Goal: Task Accomplishment & Management: Manage account settings

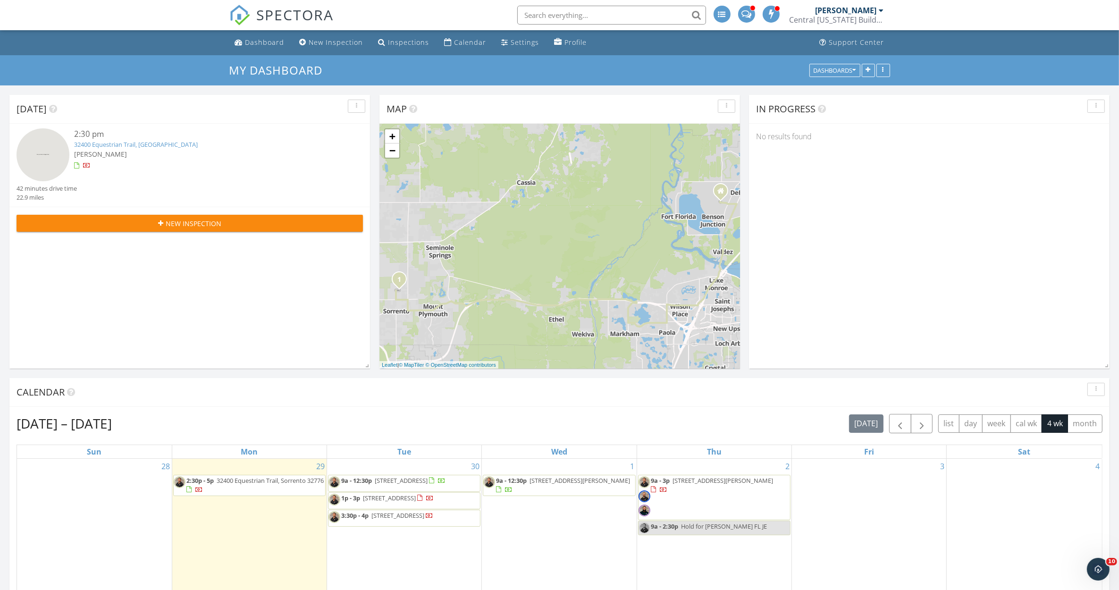
scroll to position [59, 0]
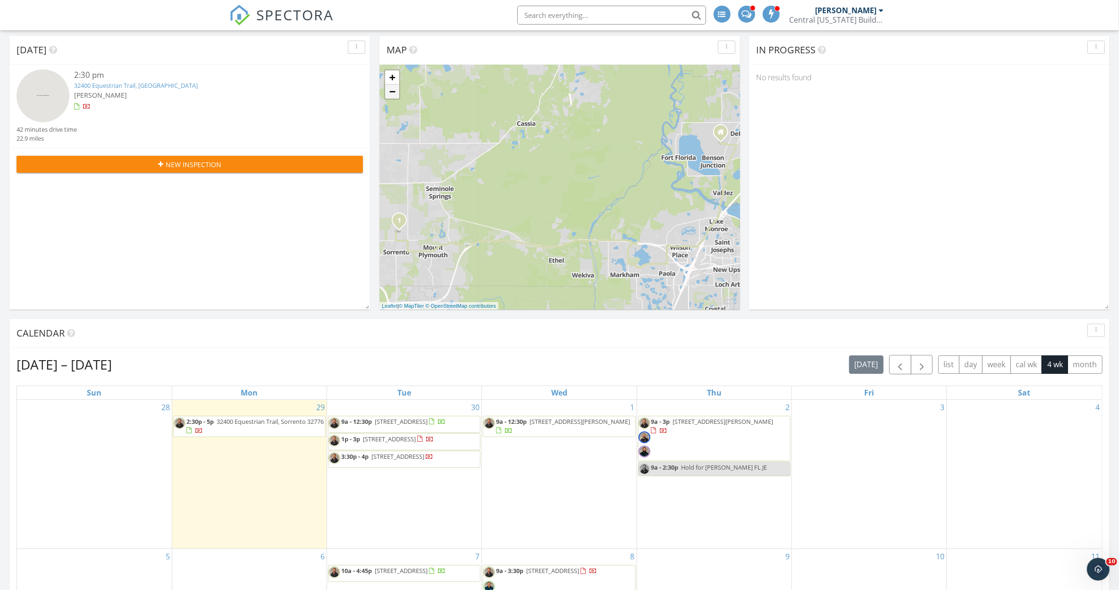
click at [395, 94] on link "−" at bounding box center [392, 92] width 14 height 14
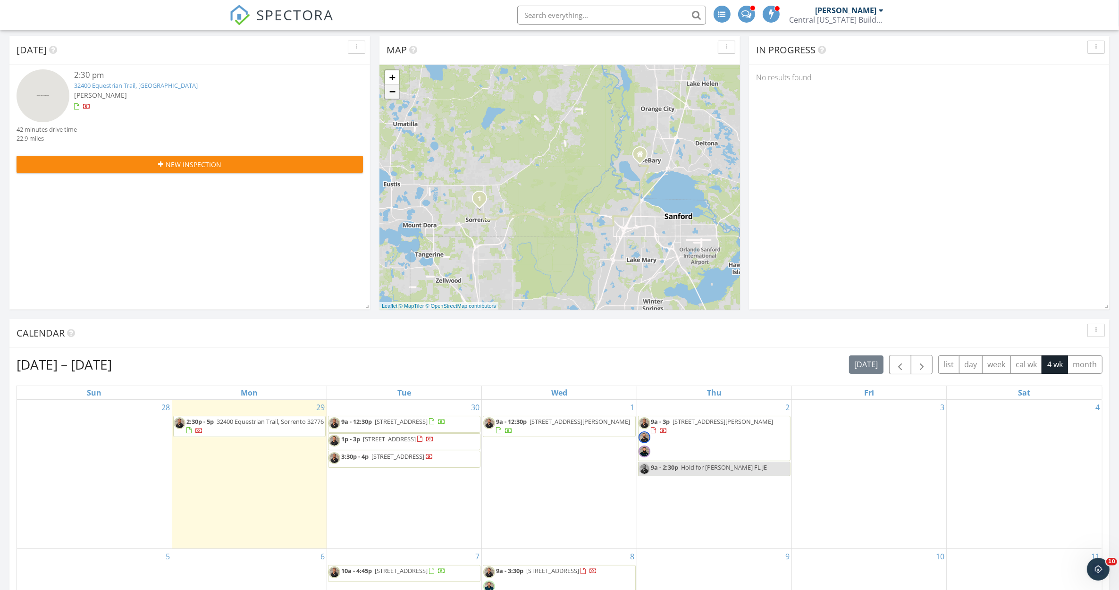
click at [394, 93] on link "−" at bounding box center [392, 92] width 14 height 14
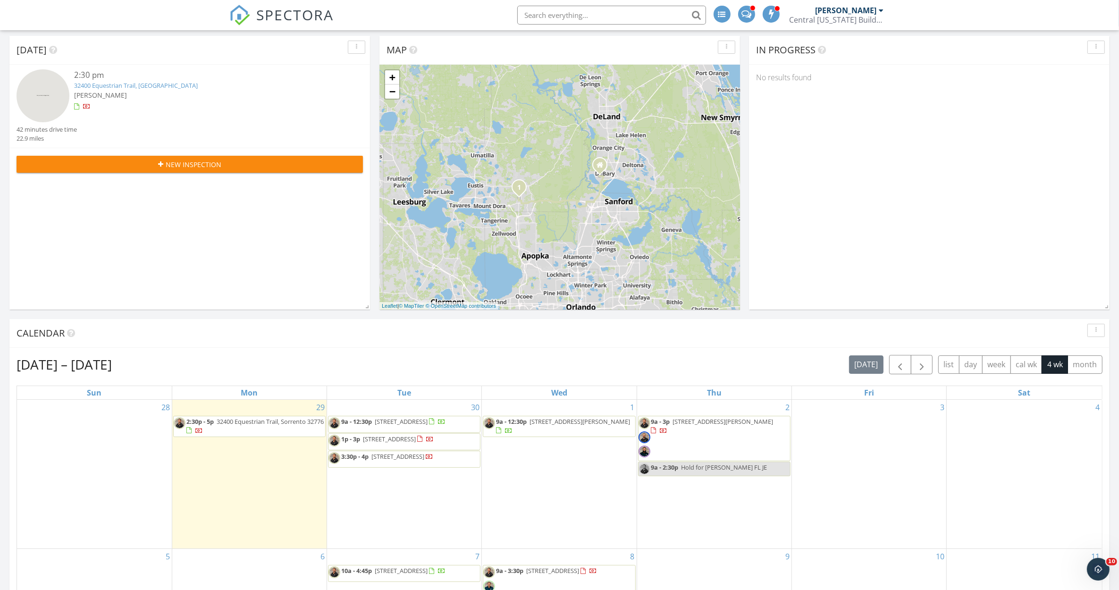
click at [680, 420] on span "4047 Isabella Cir, Windermere 34786" at bounding box center [723, 421] width 101 height 8
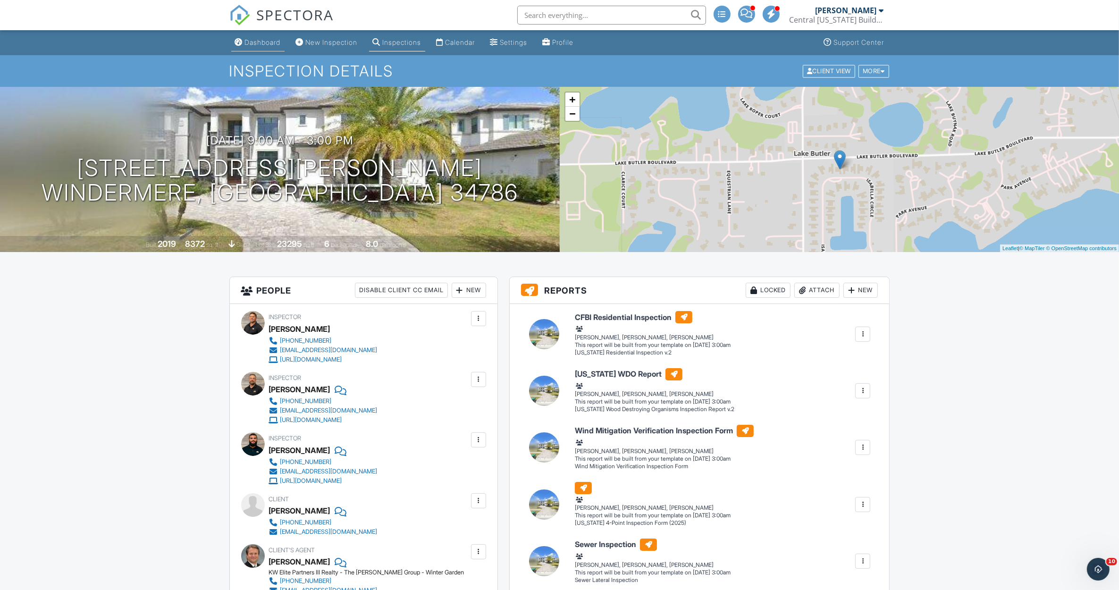
click at [267, 42] on div "Dashboard" at bounding box center [263, 42] width 36 height 8
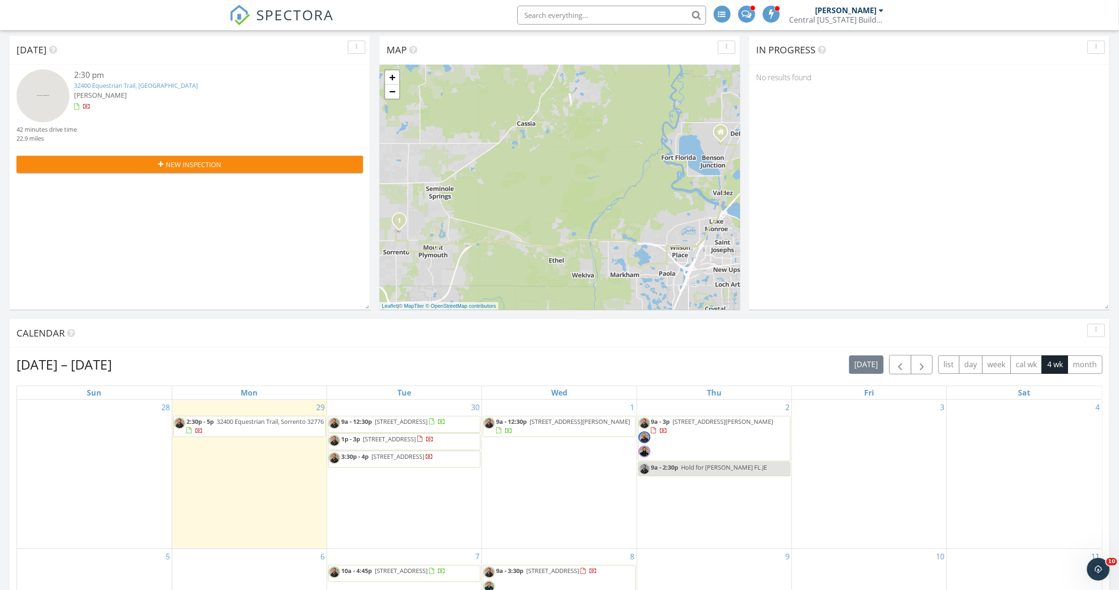
scroll to position [177, 0]
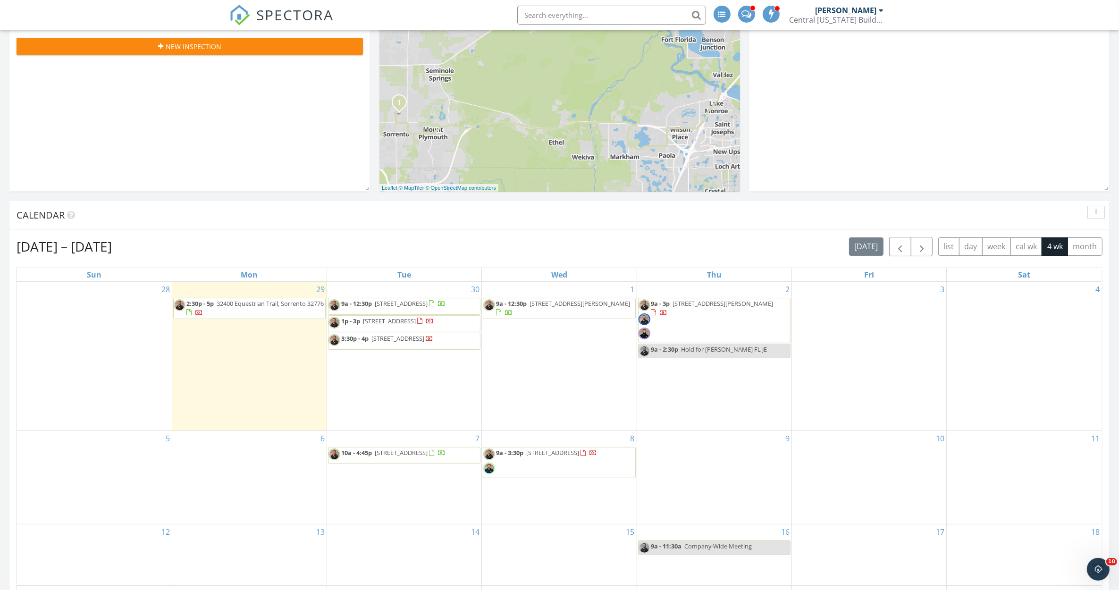
click at [433, 287] on div "30 9a - 12:30p 13707 Lensdale Ln, Windermere 34786 1p - 3p 1368 Countryridge Pl…" at bounding box center [404, 356] width 154 height 149
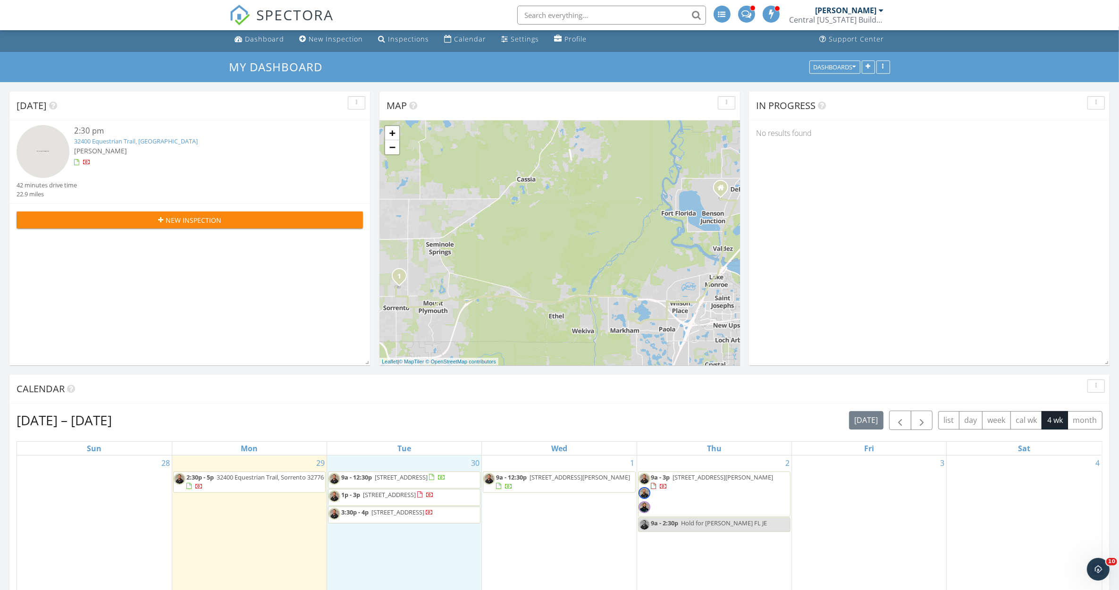
scroll to position [0, 0]
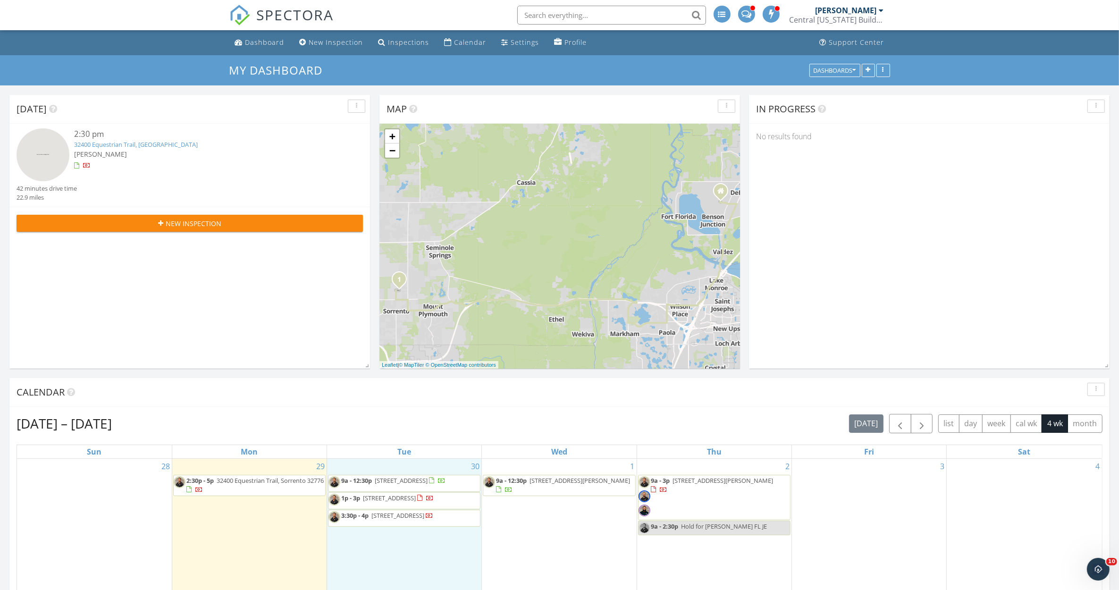
click at [239, 482] on span "32400 Equestrian Trail, Sorrento 32776" at bounding box center [270, 480] width 107 height 8
